Goal: Task Accomplishment & Management: Use online tool/utility

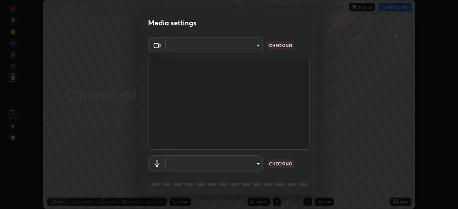
scroll to position [25, 0]
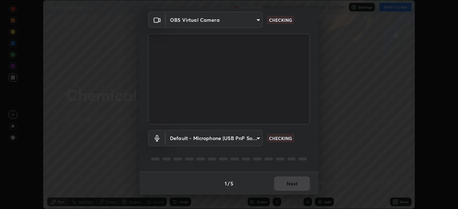
type input "e15fe1ebf70cde3bfcbeee335f8652014c7a9185cc29a01d69aea44f35fb34b8"
type input "default"
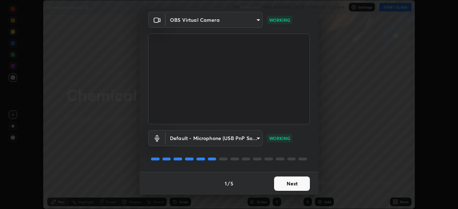
click at [296, 184] on button "Next" at bounding box center [292, 184] width 36 height 14
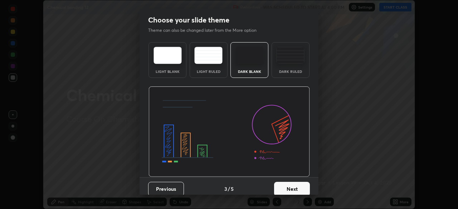
click at [296, 184] on button "Next" at bounding box center [292, 189] width 36 height 14
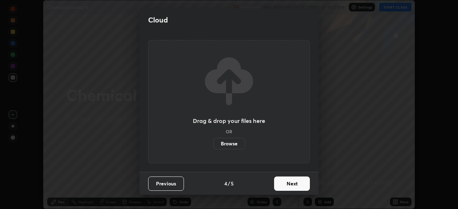
click at [297, 186] on button "Next" at bounding box center [292, 184] width 36 height 14
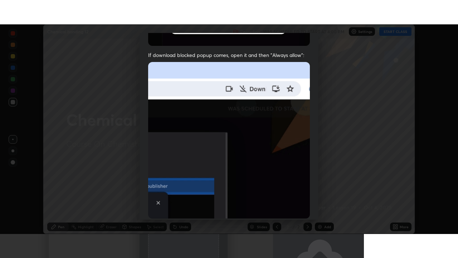
scroll to position [171, 0]
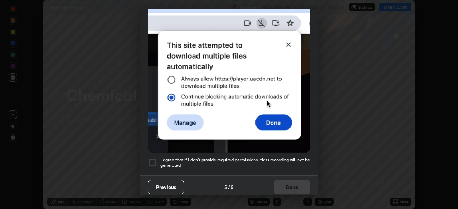
click at [299, 158] on h5 "I agree that if I don't provide required permissions, class recording will not …" at bounding box center [235, 163] width 150 height 11
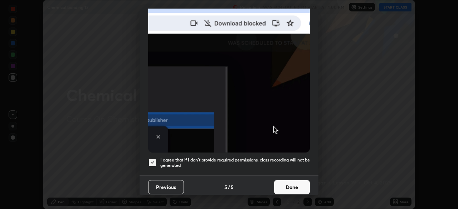
click at [295, 180] on button "Done" at bounding box center [292, 187] width 36 height 14
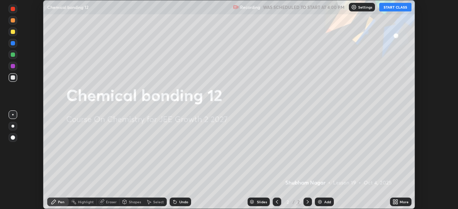
click at [402, 202] on div "More" at bounding box center [404, 202] width 9 height 4
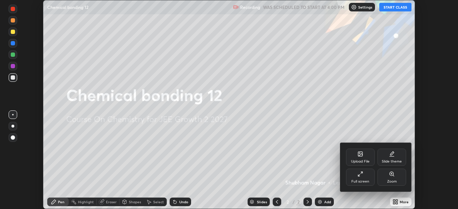
click at [362, 180] on div "Full screen" at bounding box center [361, 182] width 18 height 4
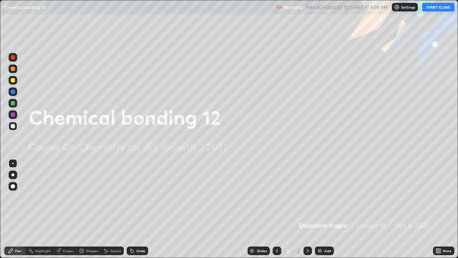
scroll to position [258, 458]
click at [430, 6] on button "START CLASS" at bounding box center [438, 7] width 32 height 9
click at [324, 209] on div "Add" at bounding box center [327, 251] width 7 height 4
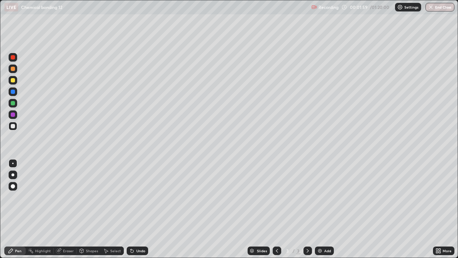
click at [13, 174] on div at bounding box center [12, 174] width 3 height 3
click at [13, 126] on div at bounding box center [13, 126] width 4 height 4
click at [308, 209] on icon at bounding box center [308, 251] width 6 height 6
click at [321, 209] on img at bounding box center [320, 251] width 6 height 6
click at [276, 209] on icon at bounding box center [277, 251] width 6 height 6
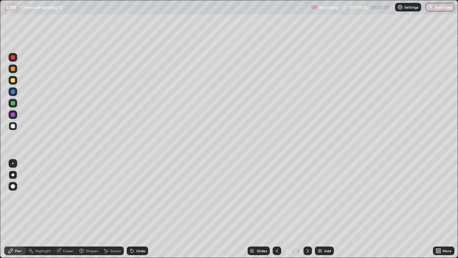
click at [310, 209] on icon at bounding box center [308, 251] width 6 height 6
click at [14, 129] on div at bounding box center [13, 126] width 9 height 9
click at [13, 127] on div at bounding box center [13, 126] width 4 height 4
click at [13, 81] on div at bounding box center [13, 80] width 4 height 4
click at [131, 209] on icon at bounding box center [132, 251] width 3 height 3
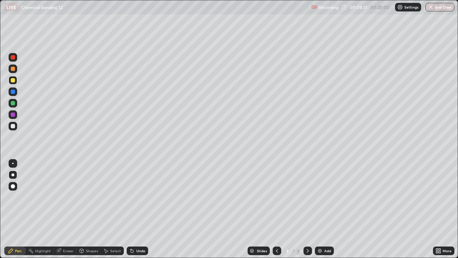
click at [20, 209] on div "Pen" at bounding box center [18, 251] width 6 height 4
click at [12, 126] on div at bounding box center [13, 126] width 4 height 4
click at [134, 209] on icon at bounding box center [132, 251] width 6 height 6
click at [131, 209] on icon at bounding box center [132, 251] width 3 height 3
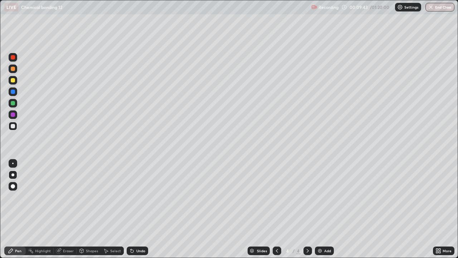
click at [130, 209] on div "Undo" at bounding box center [137, 250] width 21 height 9
click at [129, 209] on div "Undo" at bounding box center [137, 250] width 21 height 9
click at [131, 209] on icon at bounding box center [132, 251] width 6 height 6
click at [13, 103] on div at bounding box center [13, 103] width 4 height 4
click at [18, 209] on div "Pen" at bounding box center [14, 250] width 21 height 9
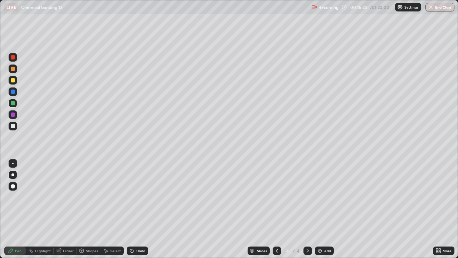
click at [63, 209] on div "Eraser" at bounding box center [68, 251] width 11 height 4
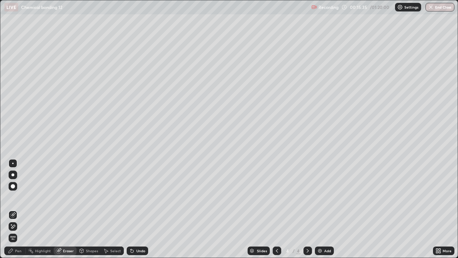
click at [14, 209] on icon at bounding box center [11, 251] width 6 height 6
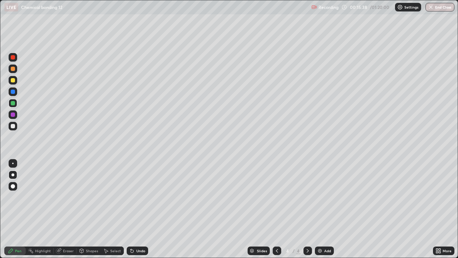
click at [71, 209] on div "Eraser" at bounding box center [68, 251] width 11 height 4
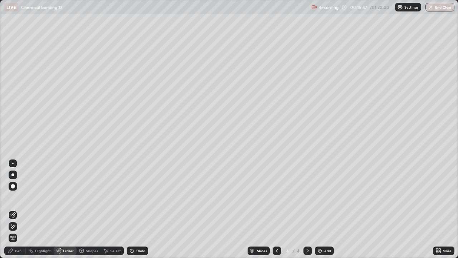
click at [16, 209] on div "Pen" at bounding box center [18, 251] width 6 height 4
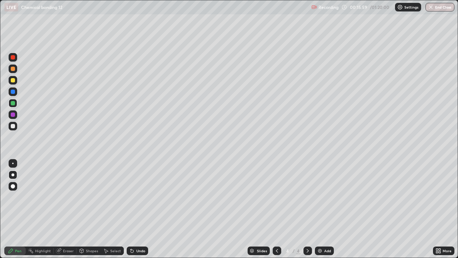
click at [307, 209] on icon at bounding box center [308, 251] width 2 height 4
click at [319, 209] on img at bounding box center [320, 251] width 6 height 6
click at [14, 126] on div at bounding box center [13, 126] width 4 height 4
click at [276, 209] on icon at bounding box center [277, 251] width 6 height 6
click at [13, 81] on div at bounding box center [13, 80] width 4 height 4
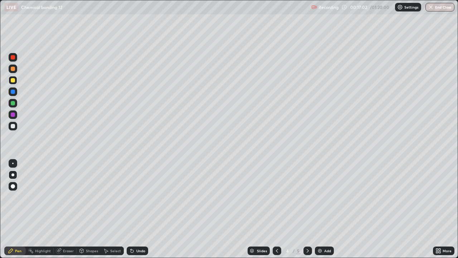
click at [276, 209] on icon at bounding box center [277, 251] width 2 height 4
click at [305, 209] on icon at bounding box center [308, 251] width 6 height 6
click at [307, 209] on icon at bounding box center [308, 251] width 6 height 6
click at [276, 209] on icon at bounding box center [277, 251] width 6 height 6
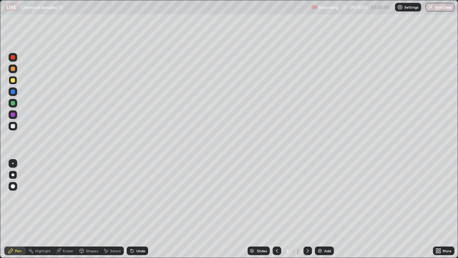
click at [307, 209] on icon at bounding box center [308, 251] width 6 height 6
click at [67, 209] on div "Eraser" at bounding box center [68, 251] width 11 height 4
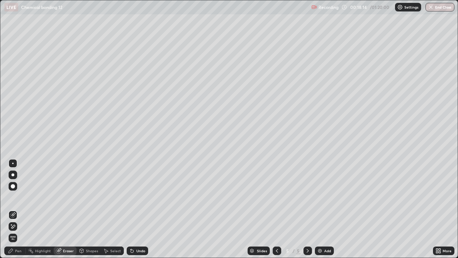
click at [276, 209] on icon at bounding box center [277, 251] width 6 height 6
click at [19, 209] on div "Pen" at bounding box center [18, 251] width 6 height 4
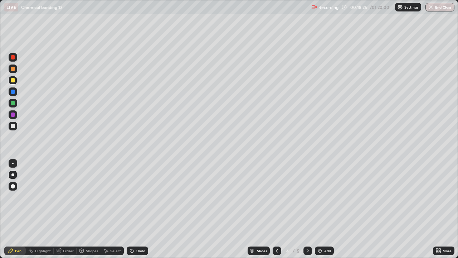
click at [13, 113] on div at bounding box center [13, 114] width 4 height 4
click at [15, 126] on div at bounding box center [13, 126] width 9 height 9
click at [134, 209] on icon at bounding box center [132, 251] width 6 height 6
click at [307, 209] on icon at bounding box center [308, 251] width 6 height 6
click at [276, 209] on icon at bounding box center [277, 251] width 2 height 4
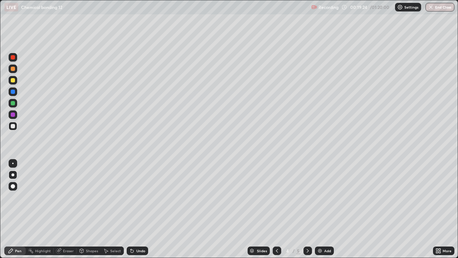
click at [14, 90] on div at bounding box center [13, 91] width 4 height 4
click at [280, 209] on div at bounding box center [277, 250] width 9 height 9
click at [305, 209] on icon at bounding box center [308, 251] width 6 height 6
click at [307, 209] on icon at bounding box center [308, 251] width 6 height 6
click at [66, 209] on div "Eraser" at bounding box center [68, 251] width 11 height 4
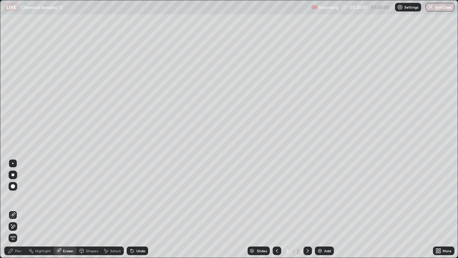
click at [20, 209] on div "Pen" at bounding box center [18, 251] width 6 height 4
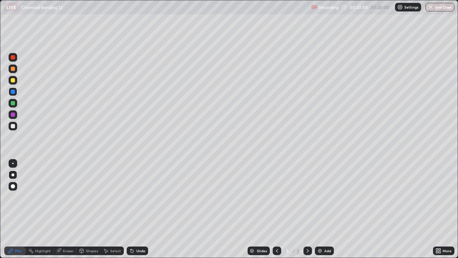
click at [11, 78] on div at bounding box center [13, 80] width 4 height 4
click at [279, 209] on icon at bounding box center [277, 251] width 6 height 6
click at [307, 209] on icon at bounding box center [308, 251] width 6 height 6
click at [310, 209] on div at bounding box center [308, 250] width 9 height 9
click at [277, 209] on icon at bounding box center [277, 251] width 6 height 6
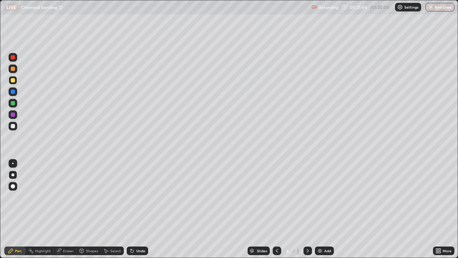
click at [307, 209] on icon at bounding box center [308, 251] width 6 height 6
click at [276, 209] on icon at bounding box center [277, 251] width 6 height 6
click at [90, 209] on div "Shapes" at bounding box center [89, 250] width 24 height 9
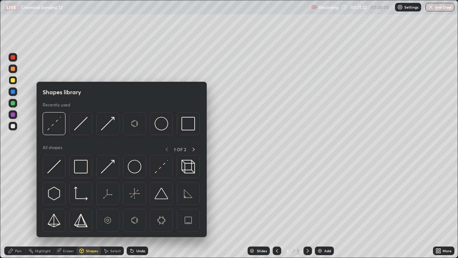
click at [67, 209] on div "Eraser" at bounding box center [68, 251] width 11 height 4
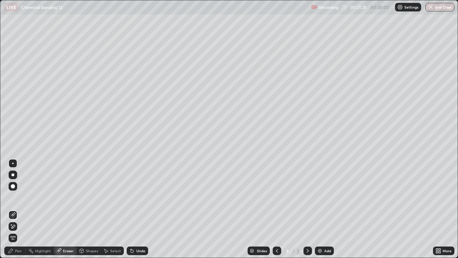
click at [15, 209] on div "Pen" at bounding box center [18, 251] width 6 height 4
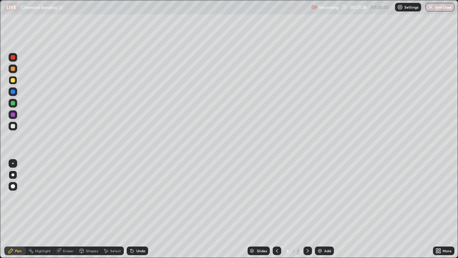
click at [13, 103] on div at bounding box center [13, 103] width 4 height 4
click at [13, 125] on div at bounding box center [13, 126] width 4 height 4
click at [108, 209] on icon at bounding box center [106, 251] width 6 height 6
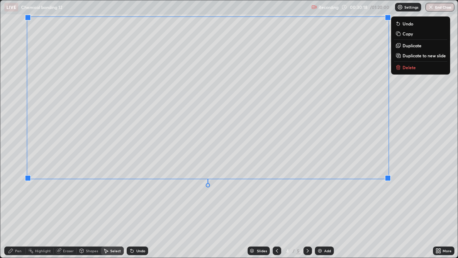
click at [414, 153] on div "0 ° Undo Copy Duplicate Duplicate to new slide Delete" at bounding box center [229, 128] width 458 height 257
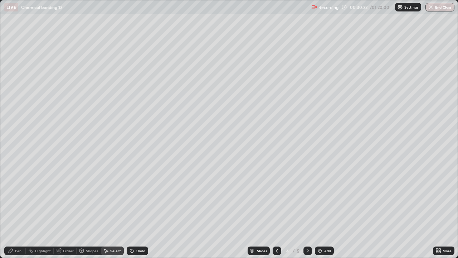
click at [20, 209] on div "Pen" at bounding box center [18, 251] width 6 height 4
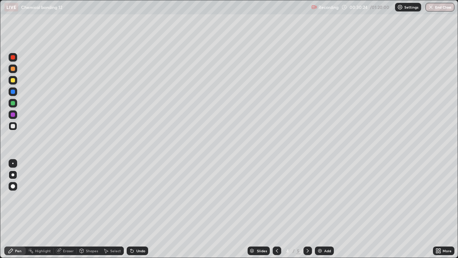
click at [13, 102] on div at bounding box center [13, 103] width 4 height 4
click at [16, 124] on div at bounding box center [13, 126] width 9 height 9
click at [132, 209] on icon at bounding box center [132, 251] width 3 height 3
click at [136, 209] on div "Undo" at bounding box center [140, 251] width 9 height 4
click at [138, 209] on div "Undo" at bounding box center [140, 251] width 9 height 4
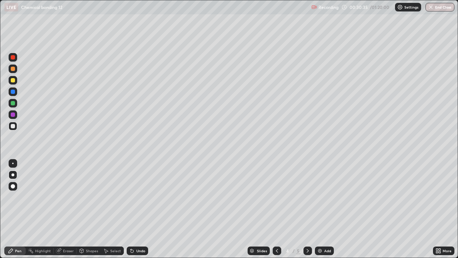
click at [136, 209] on div "Undo" at bounding box center [140, 251] width 9 height 4
click at [13, 104] on div at bounding box center [13, 103] width 4 height 4
click at [276, 209] on icon at bounding box center [277, 251] width 6 height 6
click at [310, 209] on div at bounding box center [308, 250] width 9 height 9
click at [307, 209] on icon at bounding box center [308, 251] width 6 height 6
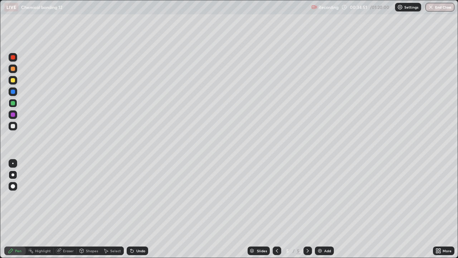
click at [307, 209] on icon at bounding box center [308, 251] width 6 height 6
click at [323, 209] on div "Add" at bounding box center [324, 250] width 19 height 9
click at [16, 127] on div at bounding box center [13, 126] width 9 height 9
click at [13, 103] on div at bounding box center [13, 103] width 4 height 4
click at [12, 79] on div at bounding box center [13, 80] width 4 height 4
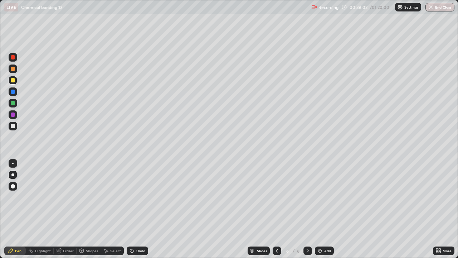
click at [11, 126] on div at bounding box center [13, 126] width 4 height 4
click at [13, 92] on div at bounding box center [13, 91] width 4 height 4
click at [16, 79] on div at bounding box center [13, 80] width 9 height 9
click at [14, 92] on div at bounding box center [13, 91] width 4 height 4
click at [304, 209] on div at bounding box center [308, 250] width 9 height 9
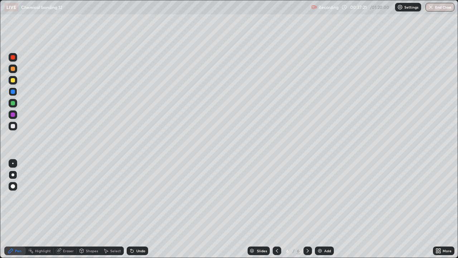
click at [321, 209] on img at bounding box center [320, 251] width 6 height 6
click at [14, 126] on div at bounding box center [13, 126] width 4 height 4
click at [16, 103] on div at bounding box center [13, 103] width 9 height 9
click at [276, 209] on icon at bounding box center [277, 251] width 6 height 6
click at [276, 209] on div at bounding box center [277, 250] width 9 height 9
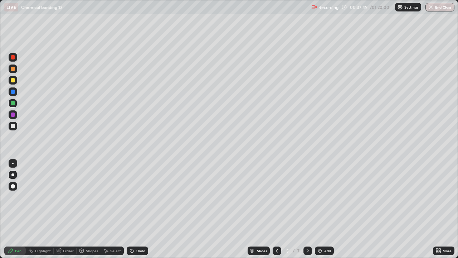
click at [306, 209] on div at bounding box center [308, 250] width 9 height 14
click at [307, 209] on icon at bounding box center [308, 251] width 6 height 6
click at [311, 209] on div at bounding box center [308, 250] width 9 height 9
click at [15, 129] on div at bounding box center [13, 126] width 9 height 9
click at [130, 209] on icon at bounding box center [132, 251] width 6 height 6
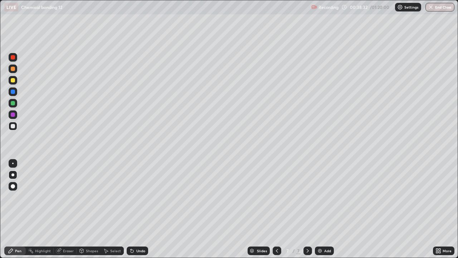
click at [134, 209] on div "Undo" at bounding box center [137, 250] width 21 height 9
click at [277, 209] on icon at bounding box center [277, 251] width 6 height 6
click at [134, 209] on icon at bounding box center [132, 251] width 6 height 6
click at [306, 209] on icon at bounding box center [308, 251] width 6 height 6
click at [13, 129] on div at bounding box center [13, 126] width 9 height 9
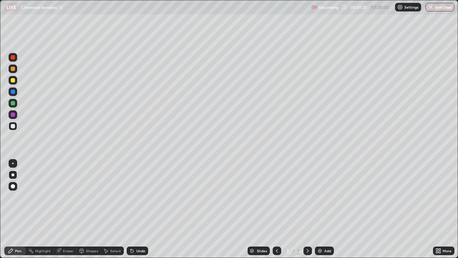
click at [134, 209] on div "Undo" at bounding box center [137, 250] width 21 height 9
click at [279, 209] on div at bounding box center [277, 250] width 9 height 9
click at [276, 209] on icon at bounding box center [277, 251] width 6 height 6
click at [13, 81] on div at bounding box center [13, 80] width 4 height 4
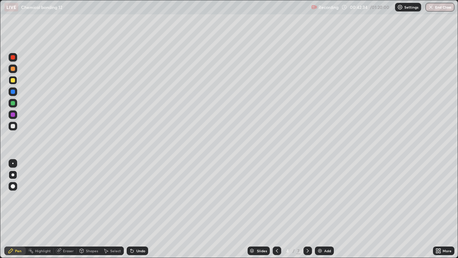
click at [13, 127] on div at bounding box center [13, 126] width 4 height 4
click at [307, 209] on icon at bounding box center [308, 251] width 6 height 6
click at [276, 209] on icon at bounding box center [277, 251] width 6 height 6
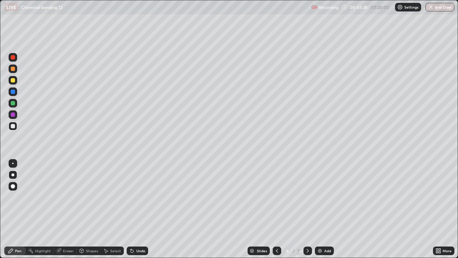
click at [276, 209] on icon at bounding box center [277, 251] width 6 height 6
click at [279, 209] on div at bounding box center [277, 250] width 9 height 9
click at [308, 209] on icon at bounding box center [308, 251] width 2 height 4
click at [307, 209] on icon at bounding box center [308, 251] width 2 height 4
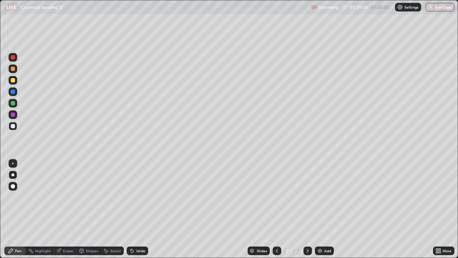
click at [323, 209] on div "Add" at bounding box center [324, 250] width 19 height 9
click at [13, 127] on div at bounding box center [13, 126] width 4 height 4
click at [13, 79] on div at bounding box center [13, 80] width 4 height 4
click at [12, 126] on div at bounding box center [13, 126] width 4 height 4
click at [11, 127] on div at bounding box center [13, 126] width 9 height 9
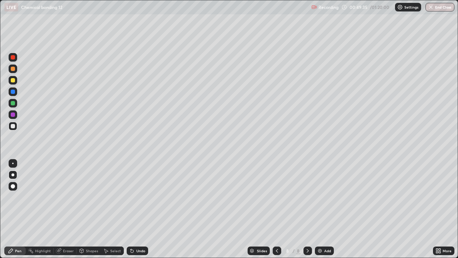
click at [131, 209] on icon at bounding box center [131, 249] width 1 height 1
click at [320, 209] on img at bounding box center [320, 251] width 6 height 6
click at [14, 130] on div at bounding box center [13, 126] width 9 height 9
click at [13, 126] on div at bounding box center [13, 126] width 4 height 4
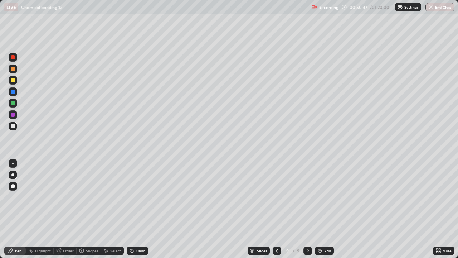
click at [14, 126] on div at bounding box center [13, 126] width 4 height 4
click at [14, 104] on div at bounding box center [13, 103] width 4 height 4
click at [12, 126] on div at bounding box center [13, 126] width 4 height 4
click at [131, 209] on icon at bounding box center [131, 249] width 1 height 1
click at [132, 209] on icon at bounding box center [132, 251] width 3 height 3
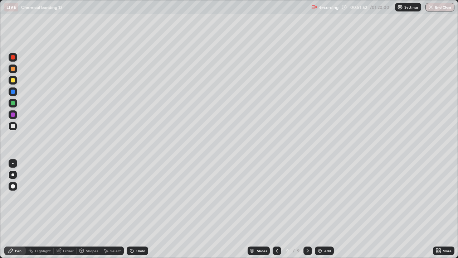
click at [134, 209] on icon at bounding box center [132, 251] width 6 height 6
click at [131, 209] on icon at bounding box center [131, 249] width 1 height 1
click at [131, 209] on icon at bounding box center [132, 251] width 3 height 3
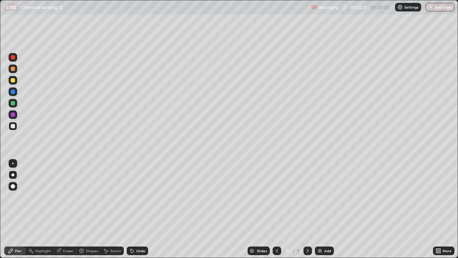
click at [65, 209] on div "Eraser" at bounding box center [68, 251] width 11 height 4
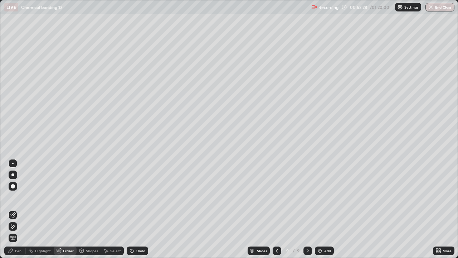
click at [13, 209] on icon at bounding box center [13, 226] width 6 height 6
click at [16, 209] on div "Pen" at bounding box center [18, 251] width 6 height 4
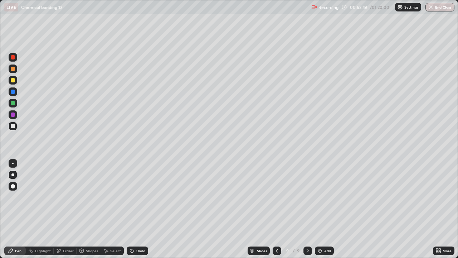
click at [14, 115] on div at bounding box center [13, 114] width 4 height 4
click at [14, 130] on div at bounding box center [13, 126] width 9 height 9
click at [306, 209] on icon at bounding box center [308, 251] width 6 height 6
click at [322, 209] on img at bounding box center [320, 251] width 6 height 6
click at [275, 209] on icon at bounding box center [277, 251] width 6 height 6
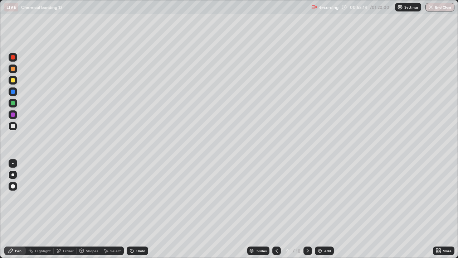
click at [307, 209] on icon at bounding box center [308, 251] width 6 height 6
click at [275, 209] on icon at bounding box center [277, 251] width 6 height 6
click at [308, 209] on div at bounding box center [308, 250] width 9 height 14
click at [14, 79] on div at bounding box center [13, 80] width 4 height 4
click at [11, 126] on div at bounding box center [13, 126] width 4 height 4
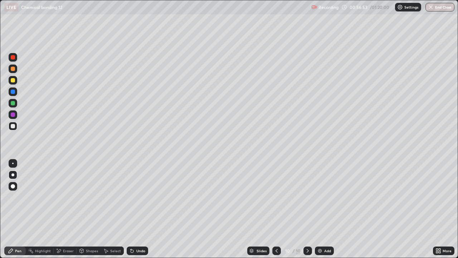
click at [277, 209] on icon at bounding box center [277, 251] width 2 height 4
click at [276, 209] on icon at bounding box center [277, 251] width 6 height 6
click at [310, 209] on div at bounding box center [308, 250] width 9 height 9
click at [308, 209] on icon at bounding box center [308, 251] width 2 height 4
click at [306, 209] on icon at bounding box center [308, 251] width 6 height 6
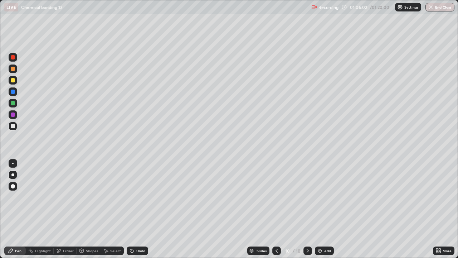
click at [319, 209] on img at bounding box center [320, 251] width 6 height 6
click at [131, 209] on icon at bounding box center [132, 251] width 3 height 3
click at [131, 209] on icon at bounding box center [131, 249] width 1 height 1
click at [307, 209] on icon at bounding box center [308, 251] width 6 height 6
click at [323, 209] on div "Add" at bounding box center [324, 250] width 19 height 9
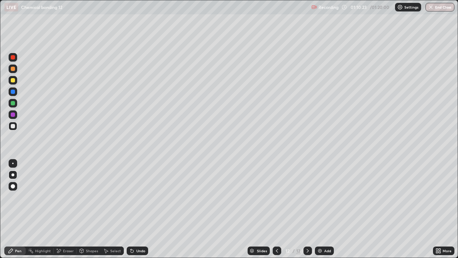
click at [68, 209] on div "Eraser" at bounding box center [68, 251] width 11 height 4
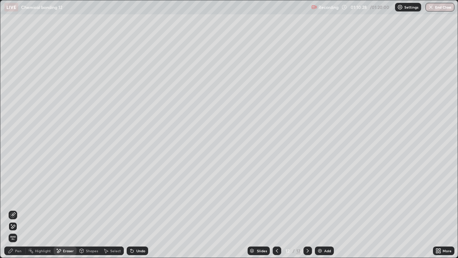
click at [273, 209] on div at bounding box center [277, 250] width 9 height 9
click at [305, 209] on div at bounding box center [308, 250] width 9 height 9
click at [273, 209] on div at bounding box center [277, 250] width 9 height 9
click at [136, 209] on div "Undo" at bounding box center [140, 251] width 9 height 4
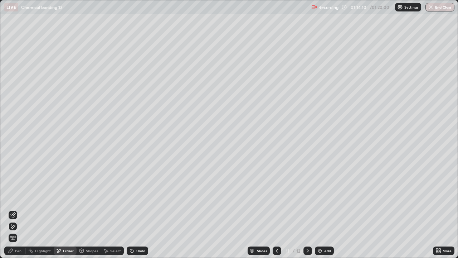
click at [443, 9] on button "End Class" at bounding box center [440, 7] width 29 height 9
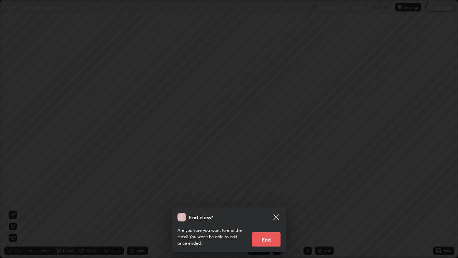
click at [271, 209] on button "End" at bounding box center [266, 239] width 29 height 14
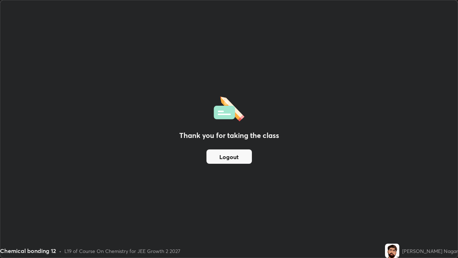
click at [231, 158] on button "Logout" at bounding box center [229, 156] width 45 height 14
